Goal: Task Accomplishment & Management: Manage account settings

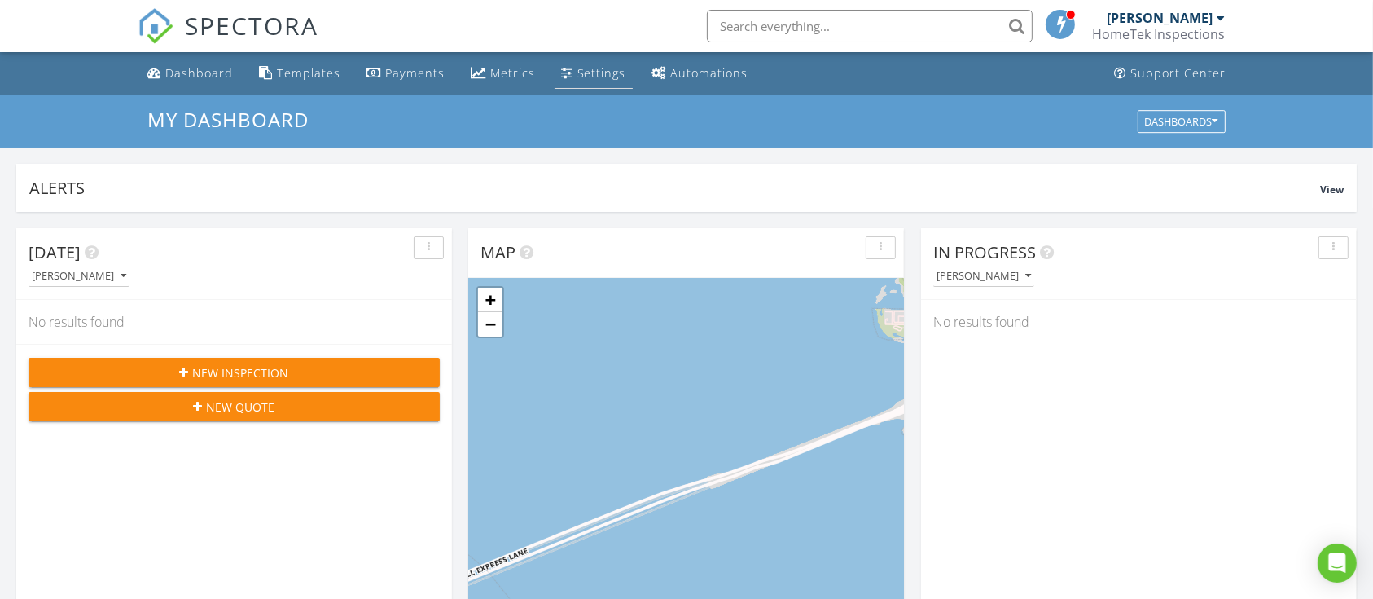
click at [578, 81] on div "Settings" at bounding box center [602, 72] width 49 height 15
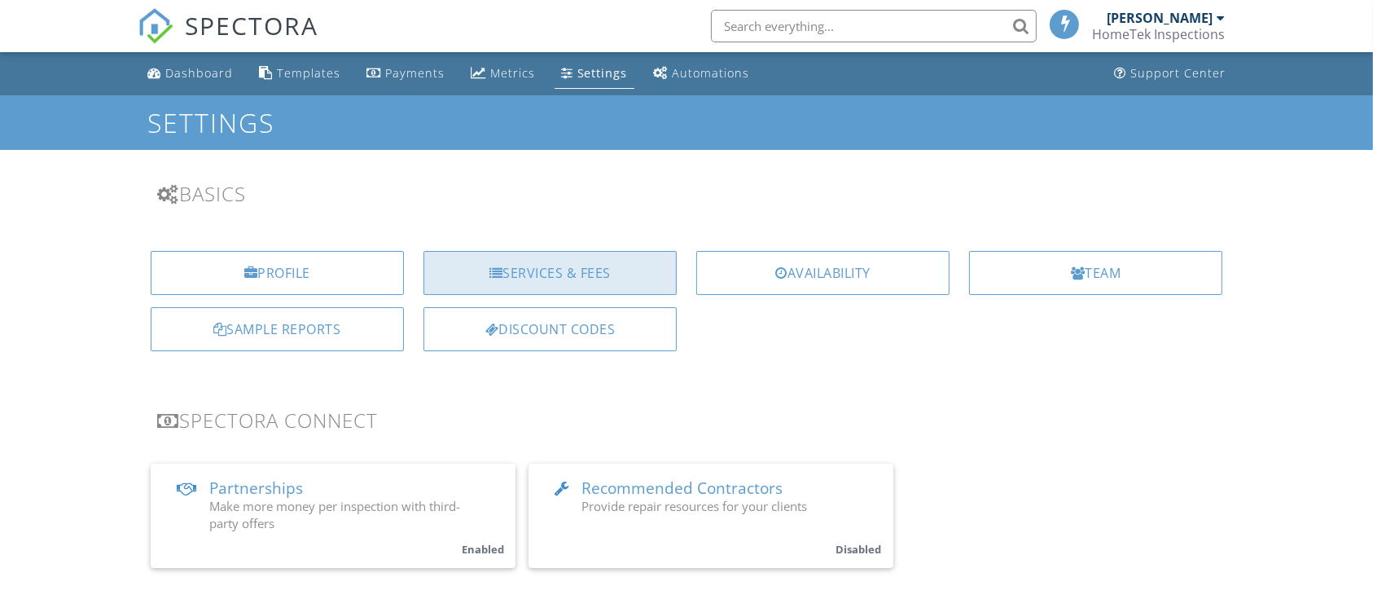
click at [515, 261] on div "Services & Fees" at bounding box center [550, 273] width 253 height 44
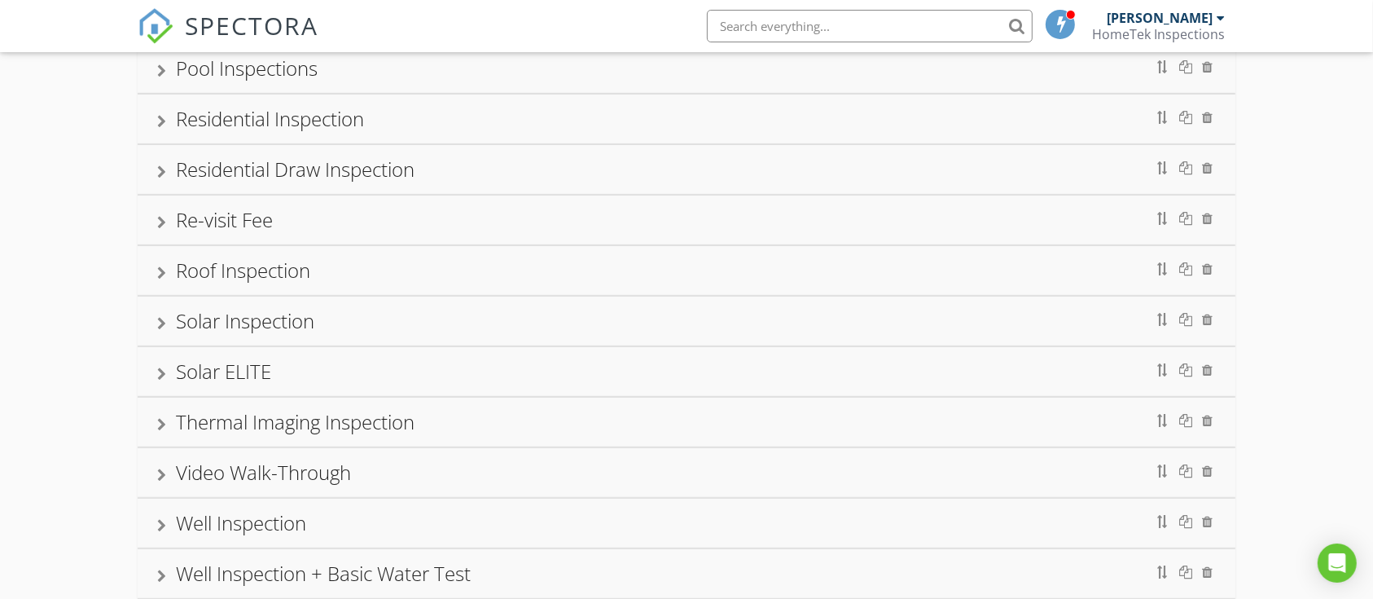
scroll to position [762, 0]
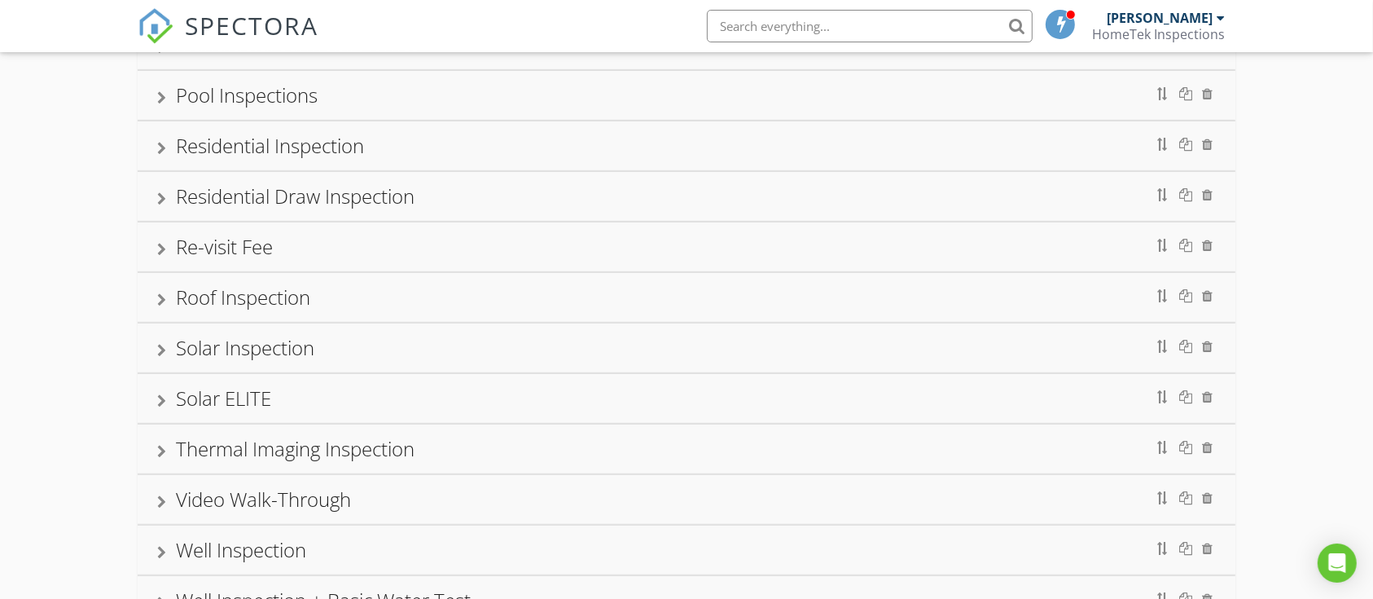
click at [192, 147] on div "Residential Inspection" at bounding box center [270, 145] width 188 height 27
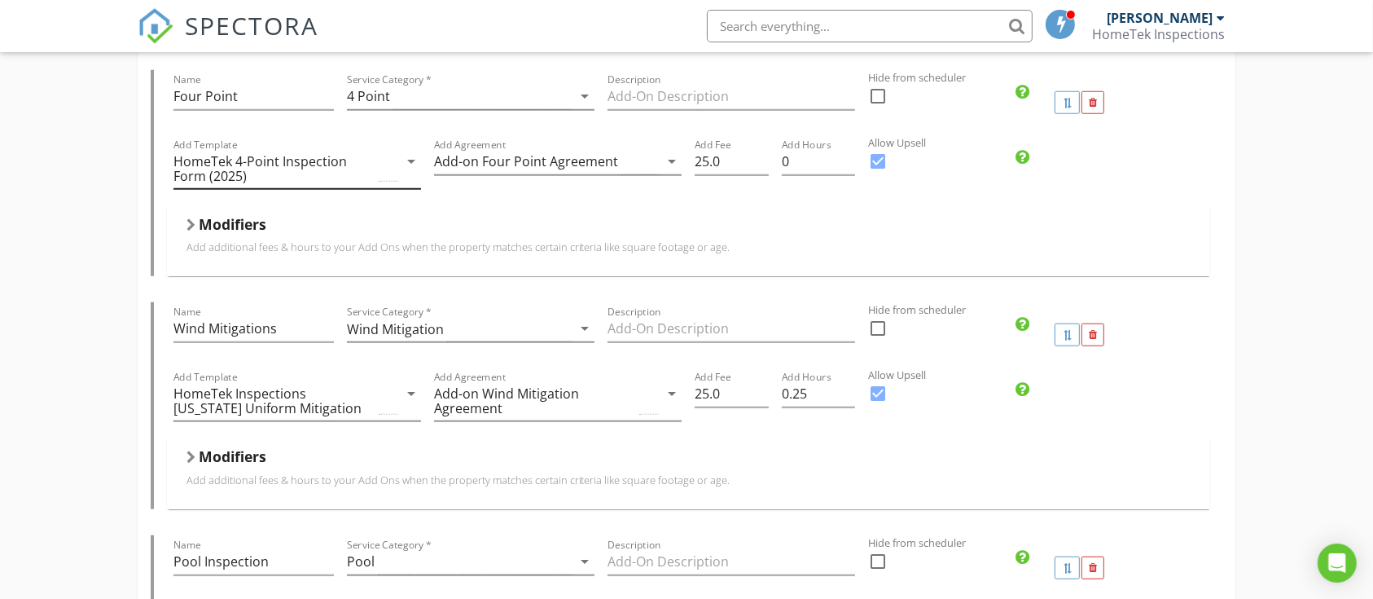
scroll to position [1522, 0]
click at [706, 388] on input "25.0" at bounding box center [732, 391] width 74 height 27
type input "50.0"
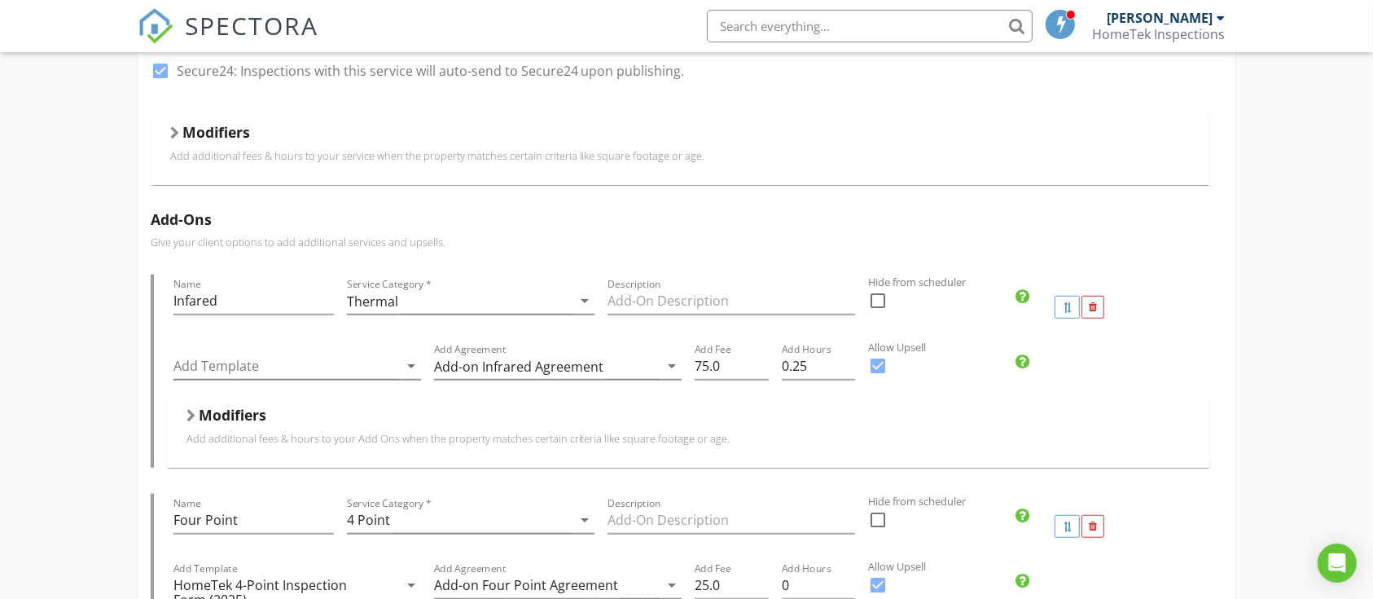
scroll to position [1087, 0]
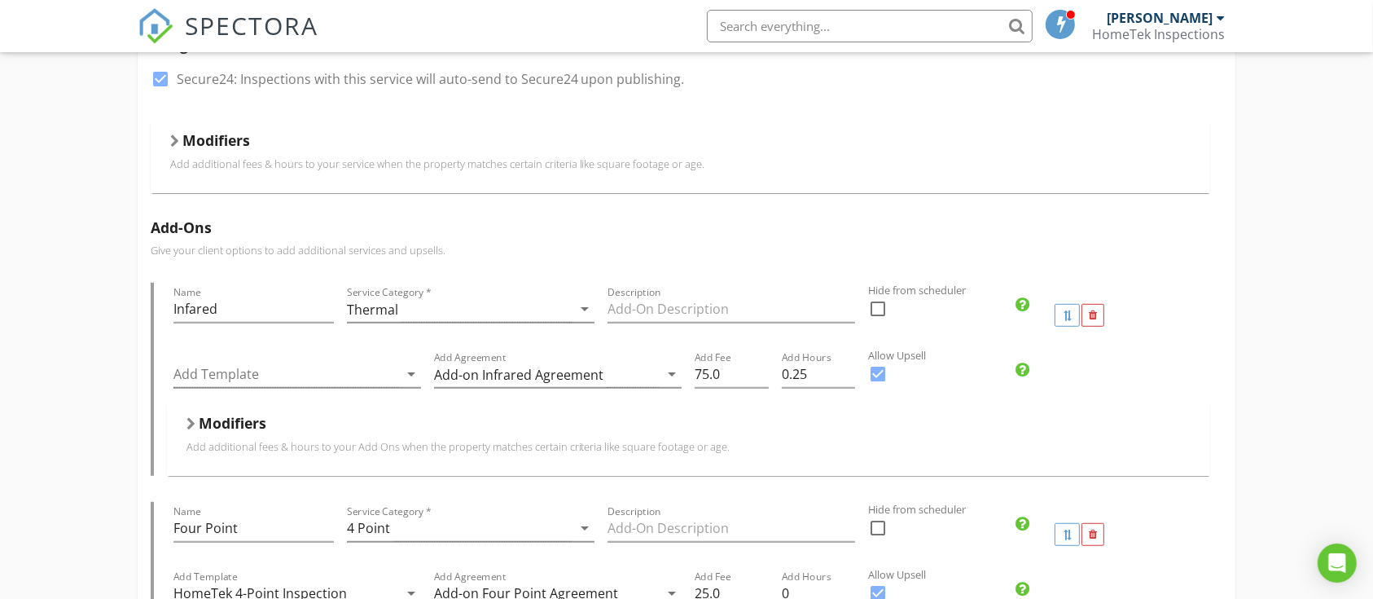
click at [177, 136] on div at bounding box center [174, 140] width 9 height 13
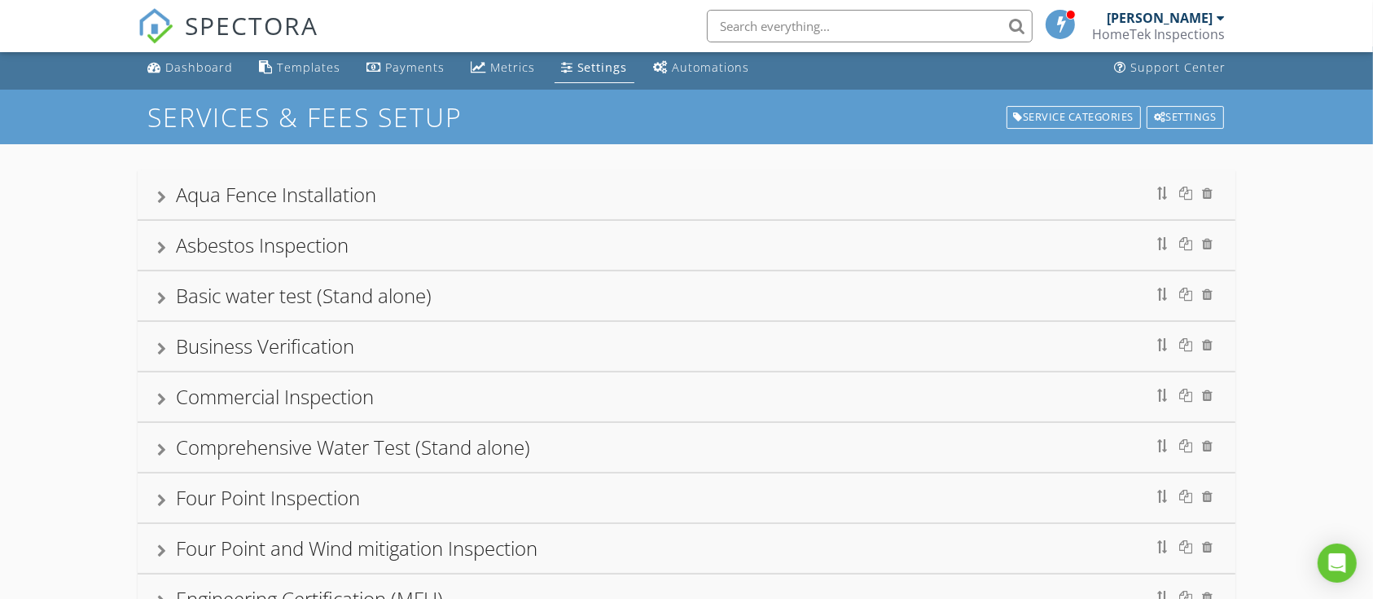
scroll to position [0, 0]
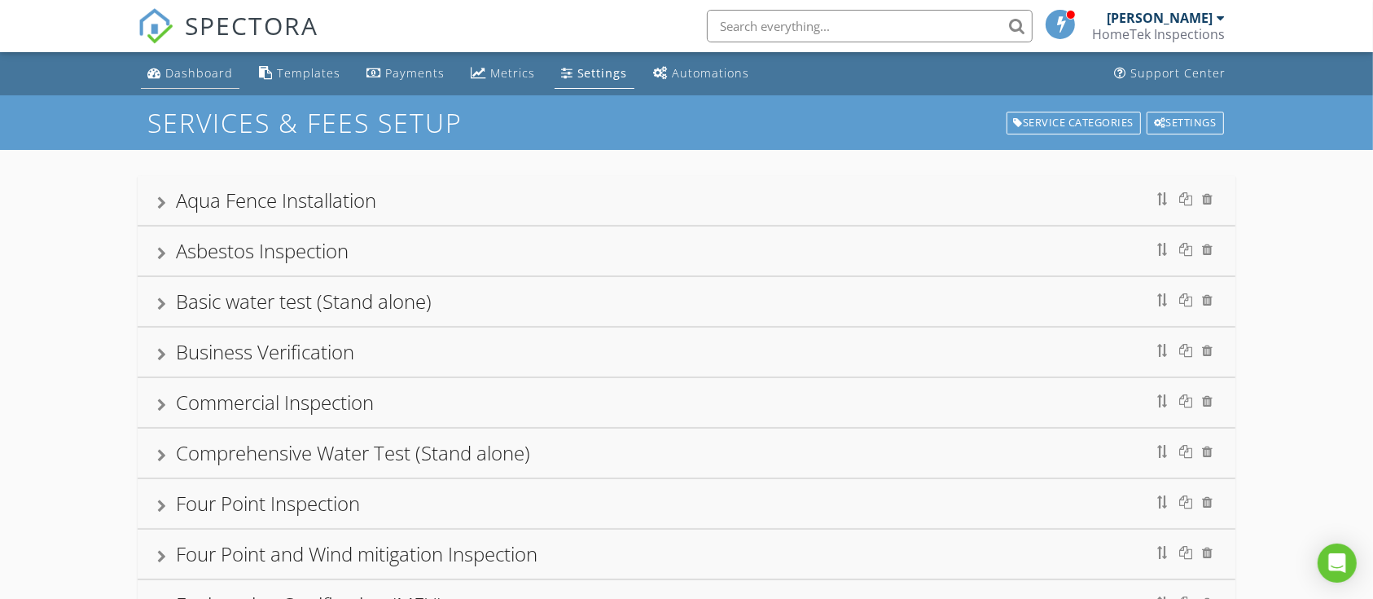
click at [196, 70] on div "Dashboard" at bounding box center [199, 72] width 68 height 15
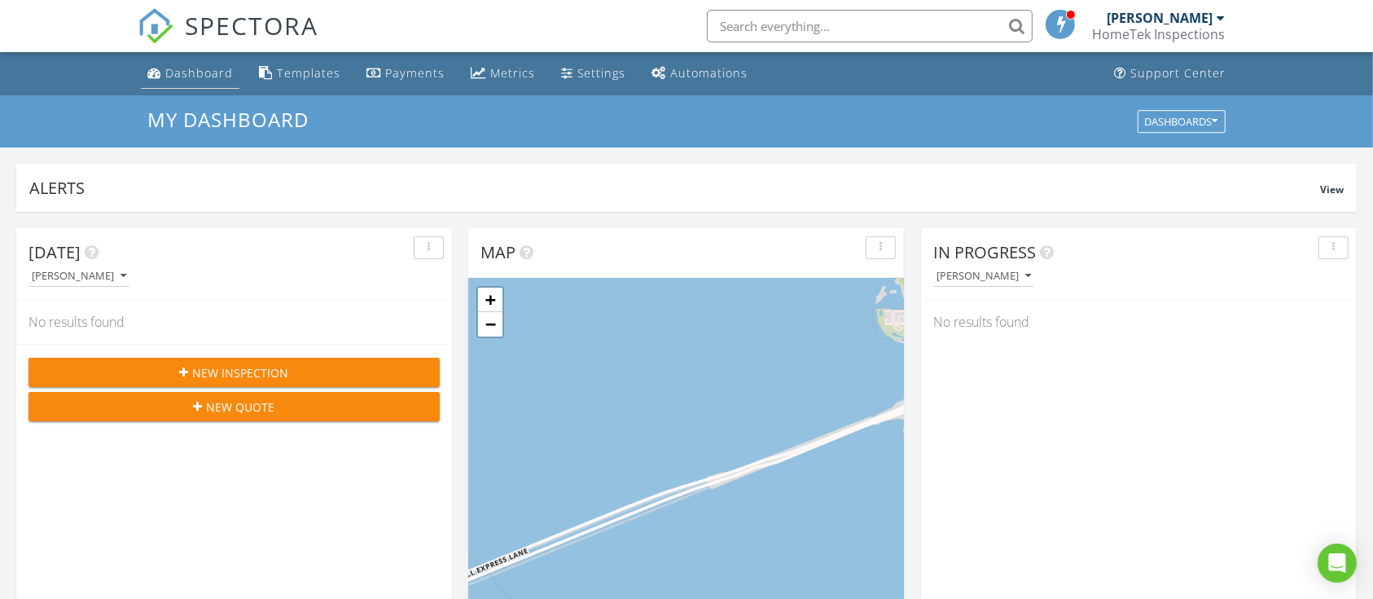
click at [196, 74] on div "Dashboard" at bounding box center [199, 72] width 68 height 15
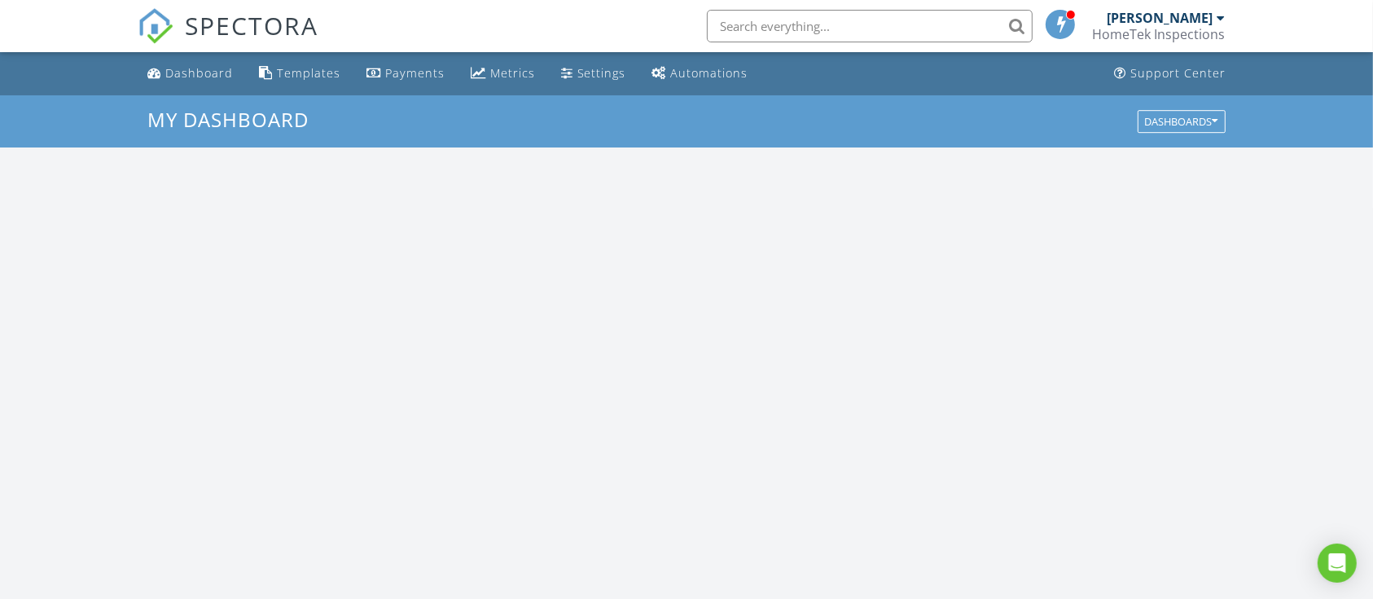
scroll to position [1515, 1407]
